Goal: Use online tool/utility: Utilize a website feature to perform a specific function

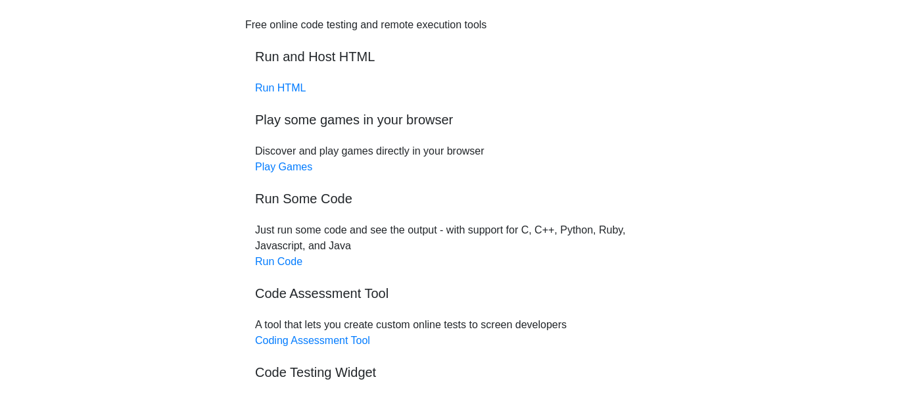
scroll to position [51, 0]
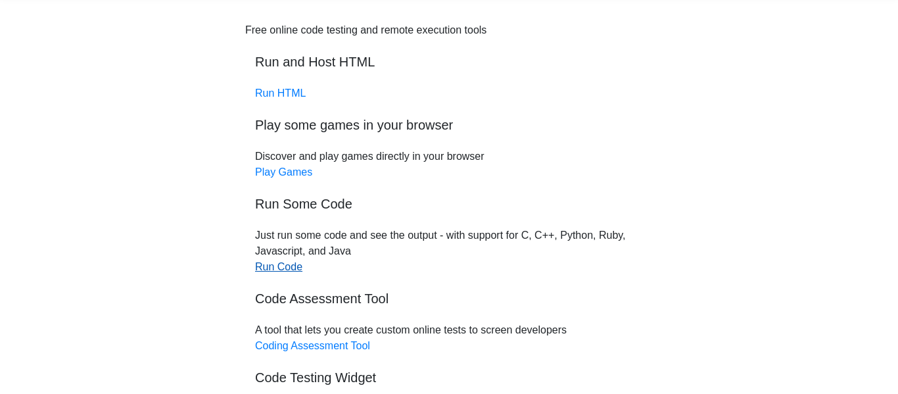
click at [265, 262] on link "Run Code" at bounding box center [278, 266] width 47 height 11
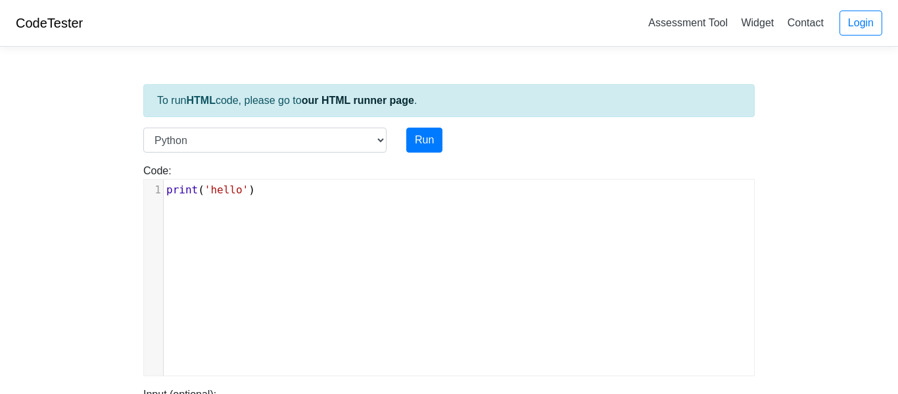
scroll to position [5, 0]
click at [270, 188] on pre "print ( 'hello' )" at bounding box center [459, 190] width 590 height 16
type textarea "print('hello')"
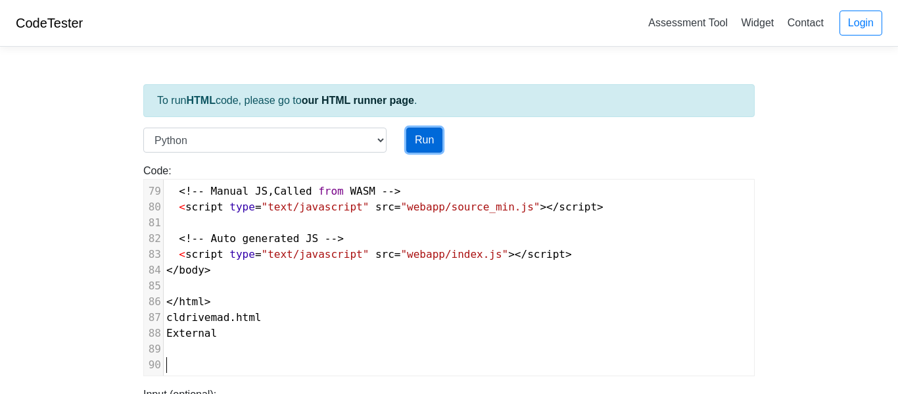
click at [433, 141] on button "Run" at bounding box center [424, 140] width 36 height 25
type input "https://codetester.io/runner?s=gVXBB5EVXQ"
click at [141, 214] on div "Code: print('hello') print('hello') ​ x "href" : "https://f9564e4e-ef25-4e4b-ba…" at bounding box center [448, 269] width 631 height 213
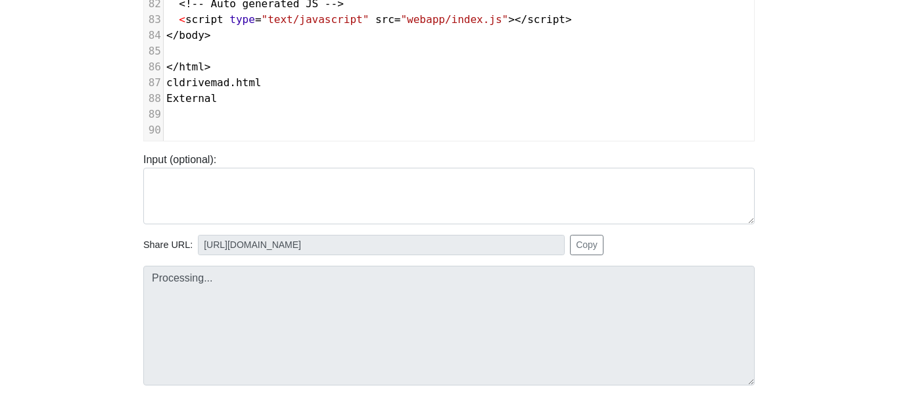
scroll to position [233, 0]
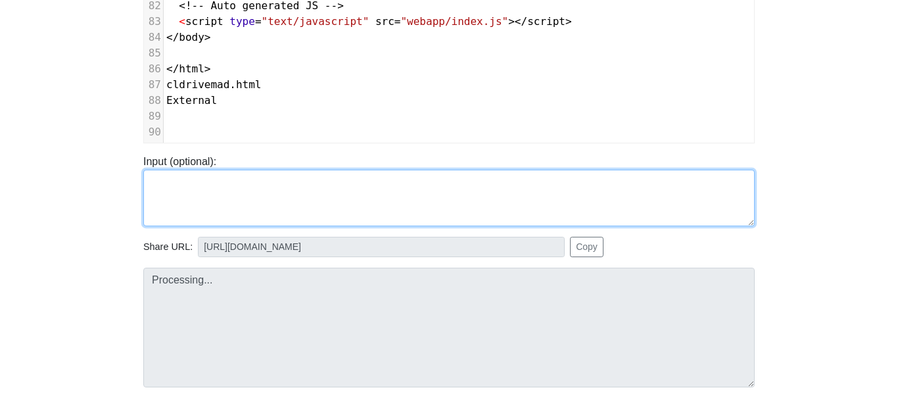
click at [600, 181] on textarea at bounding box center [449, 198] width 612 height 57
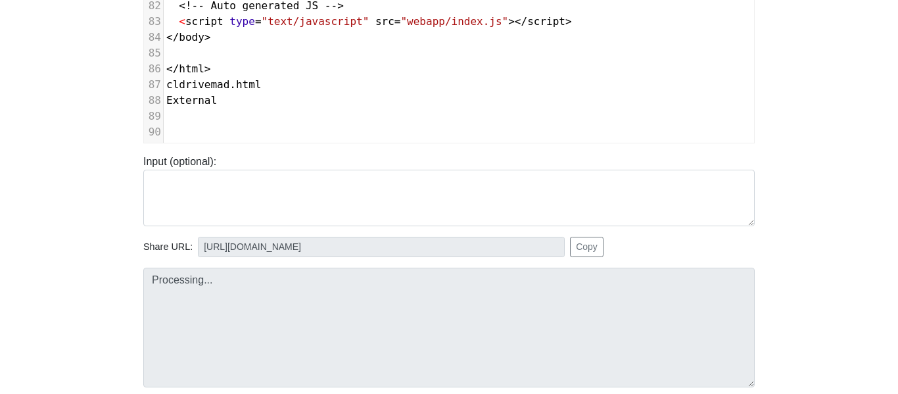
click at [849, 165] on body "CodeTester Assessment Tool Widget Contact Login To run HTML code, please go to …" at bounding box center [449, 118] width 898 height 702
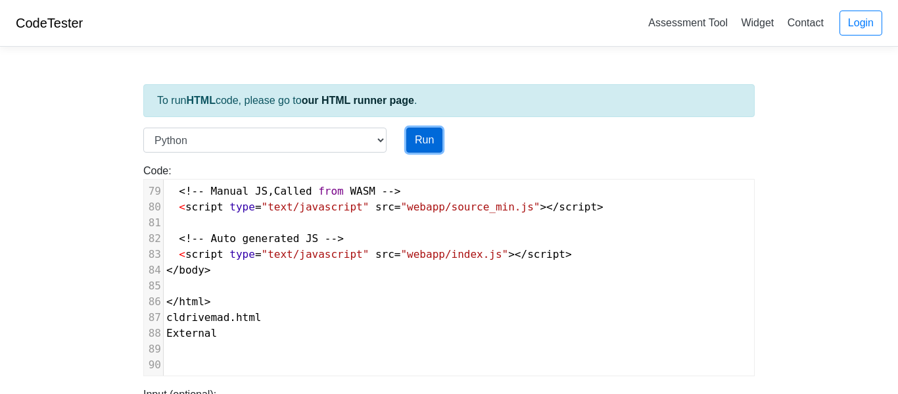
click at [420, 139] on button "Run" at bounding box center [424, 140] width 36 height 25
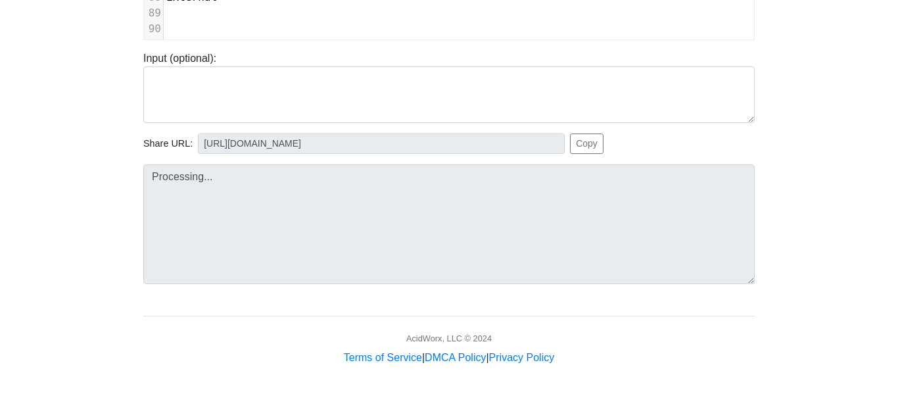
scroll to position [339, 0]
